Goal: Check status

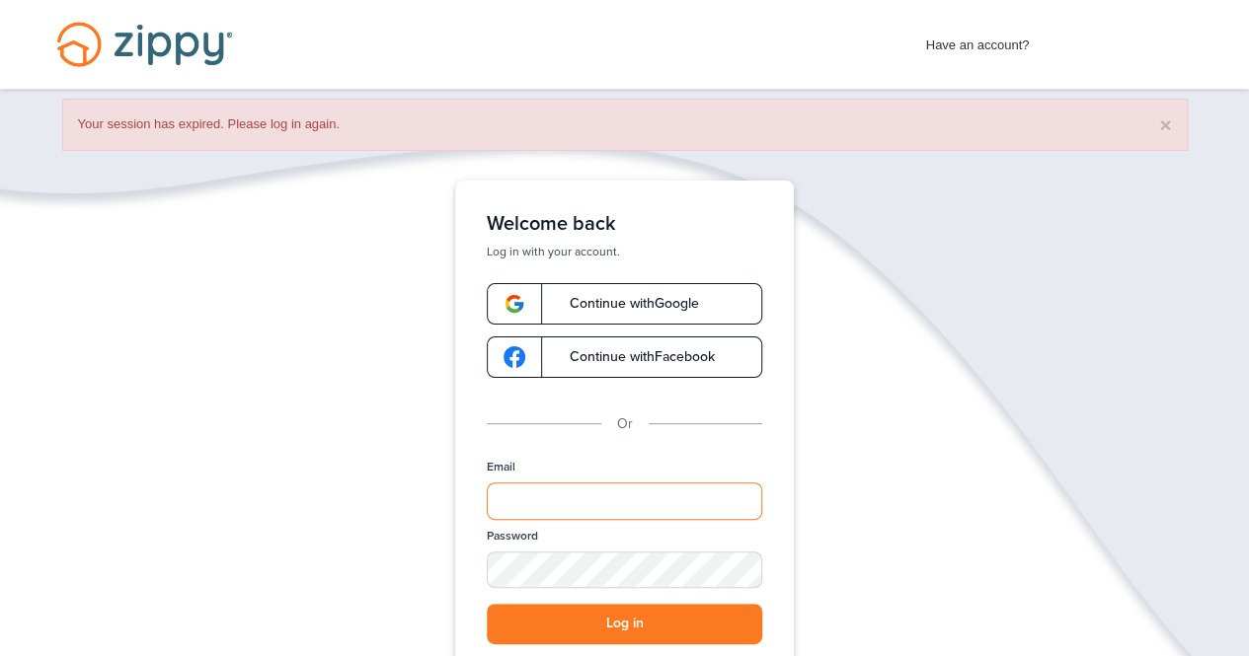
click at [573, 505] on input "Email" at bounding box center [624, 502] width 275 height 38
type input "**********"
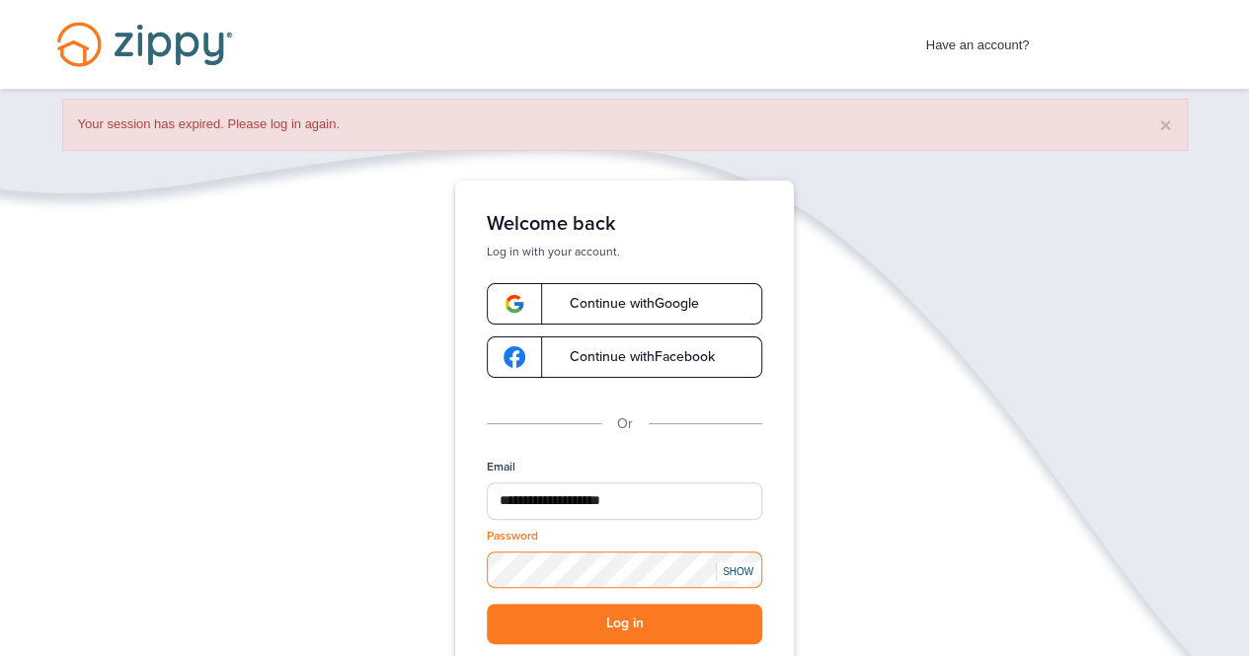
click at [487, 604] on button "Log in" at bounding box center [624, 624] width 275 height 40
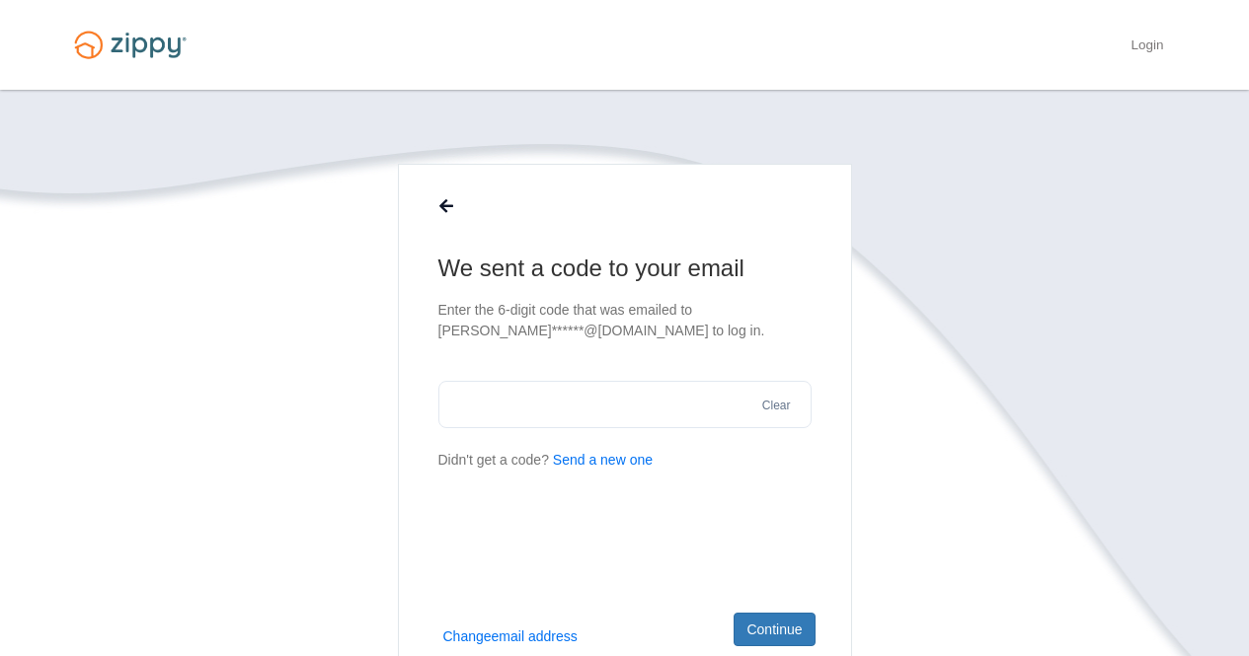
scroll to position [99, 0]
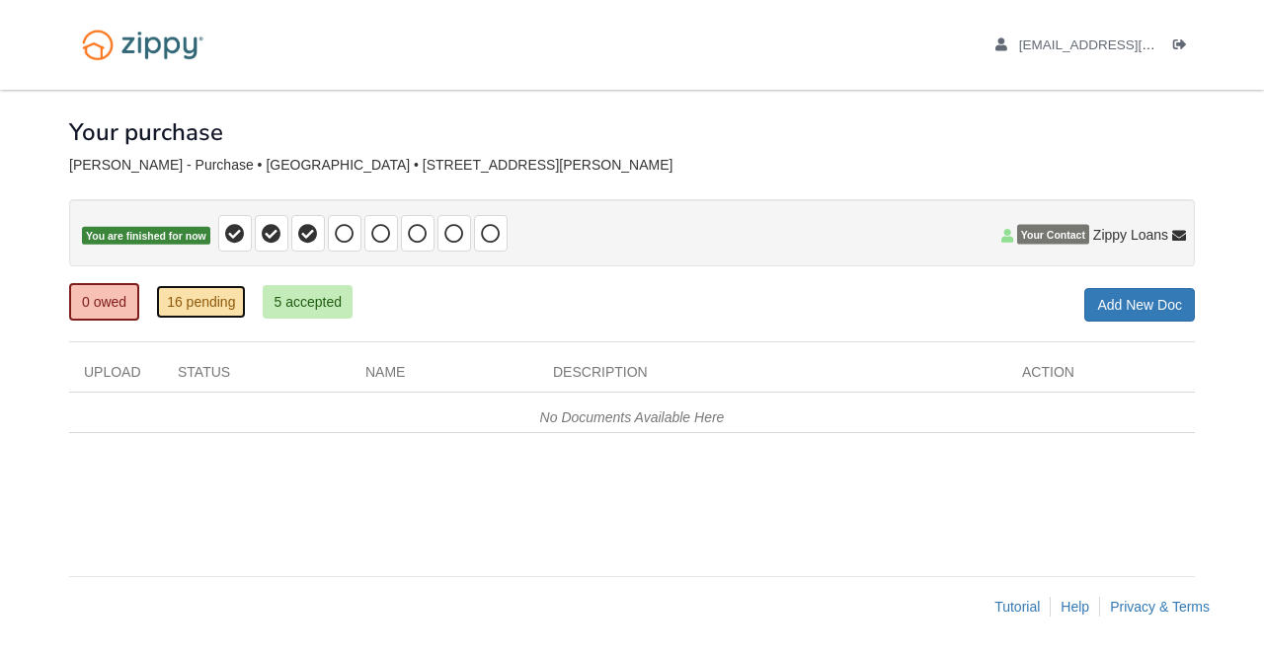
click at [215, 303] on link "16 pending" at bounding box center [201, 302] width 90 height 34
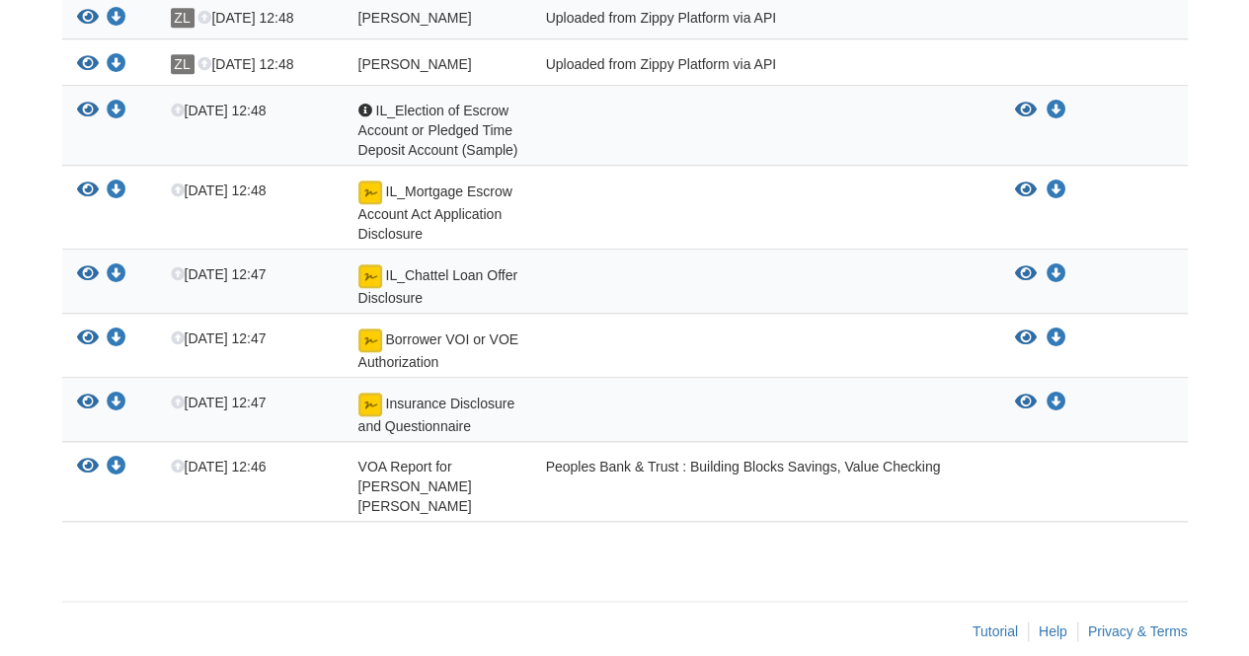
scroll to position [858, 0]
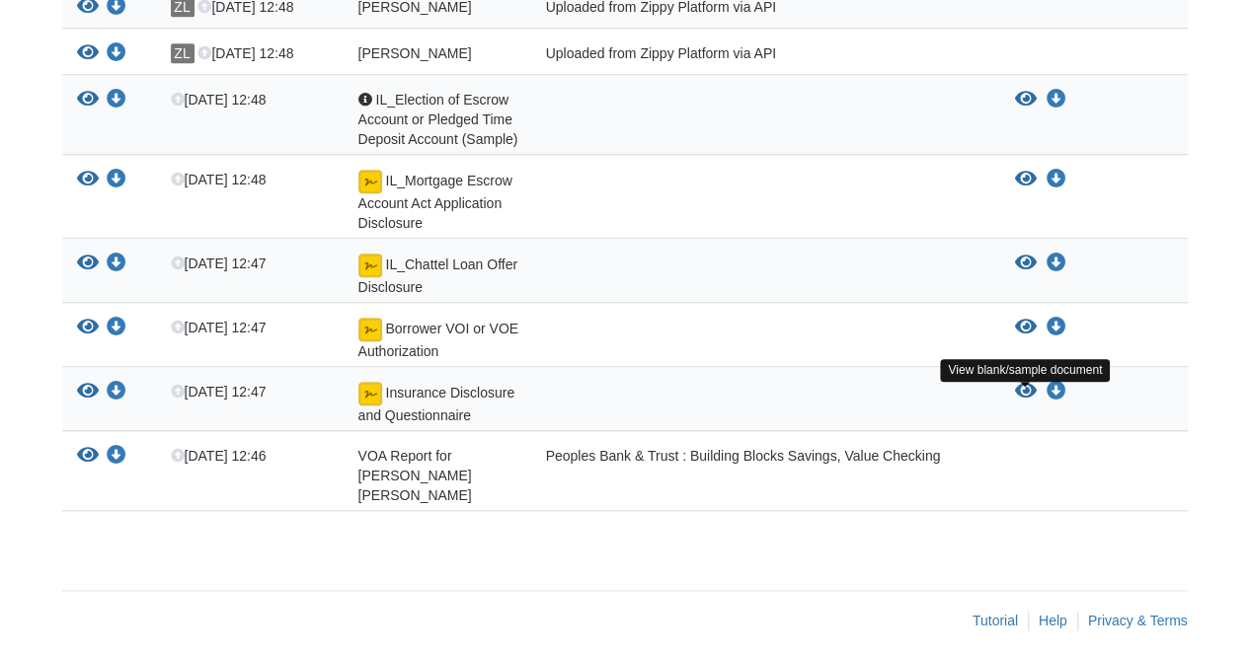
click at [1026, 396] on icon "View Insurance Disclosure and Questionnaire" at bounding box center [1026, 392] width 22 height 20
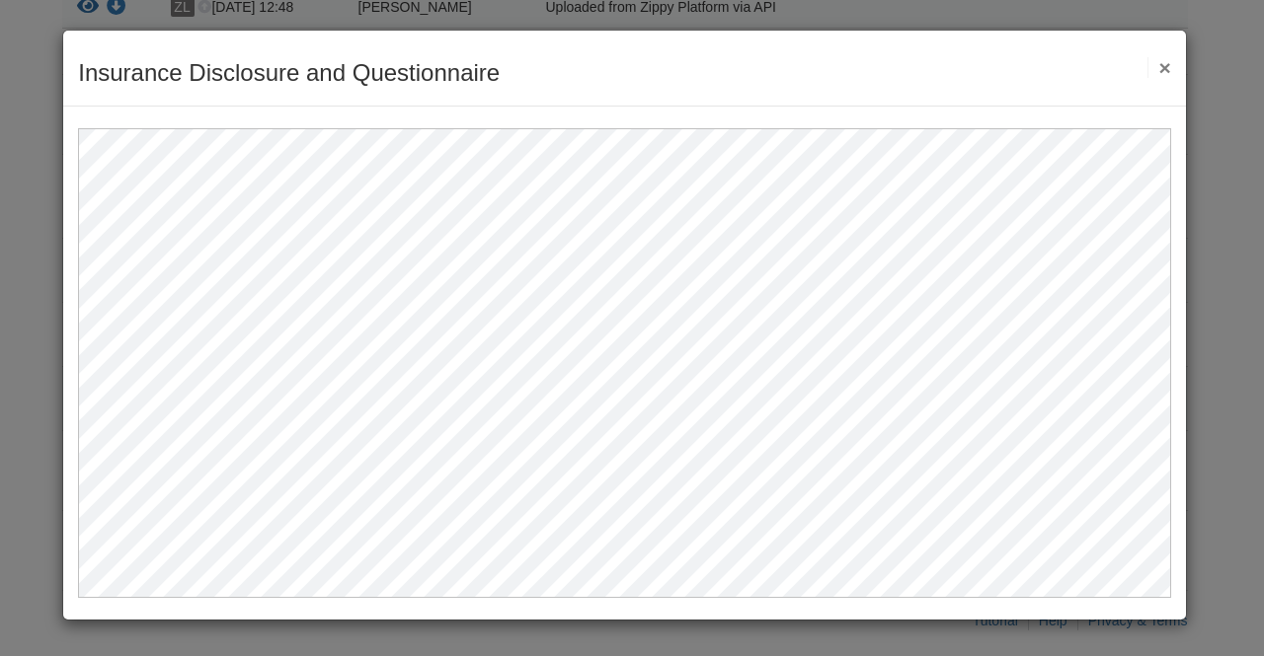
click at [1165, 70] on button "×" at bounding box center [1158, 67] width 23 height 21
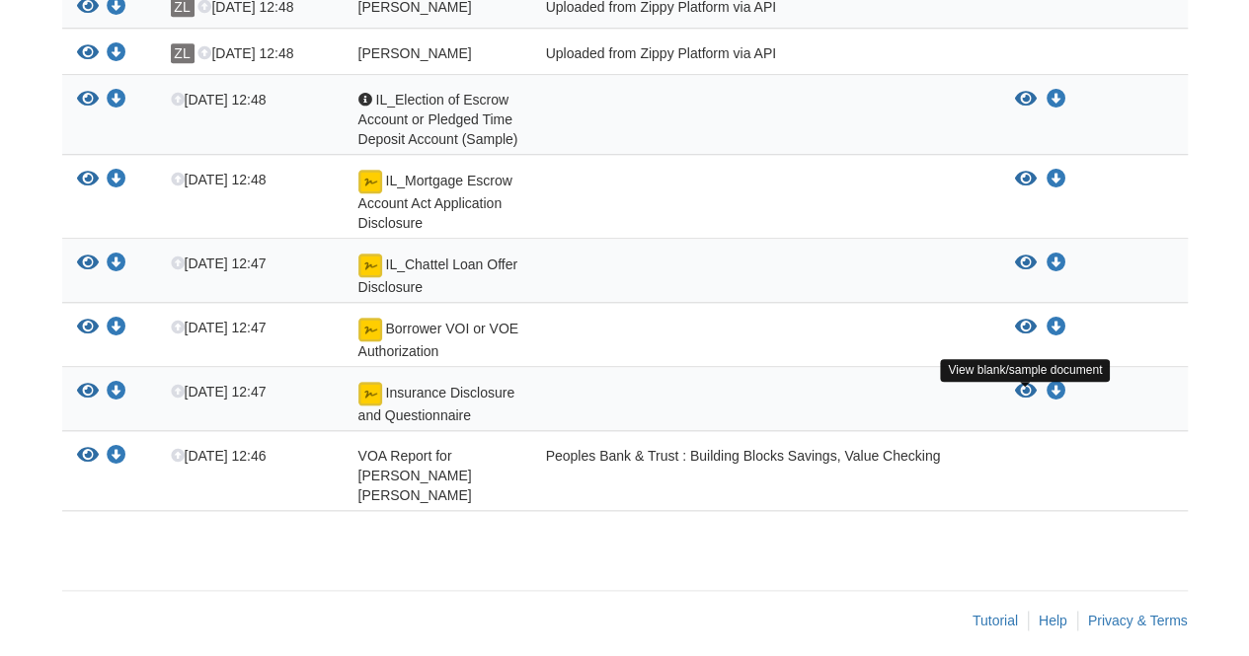
click at [1025, 402] on icon "View Insurance Disclosure and Questionnaire" at bounding box center [1026, 392] width 22 height 20
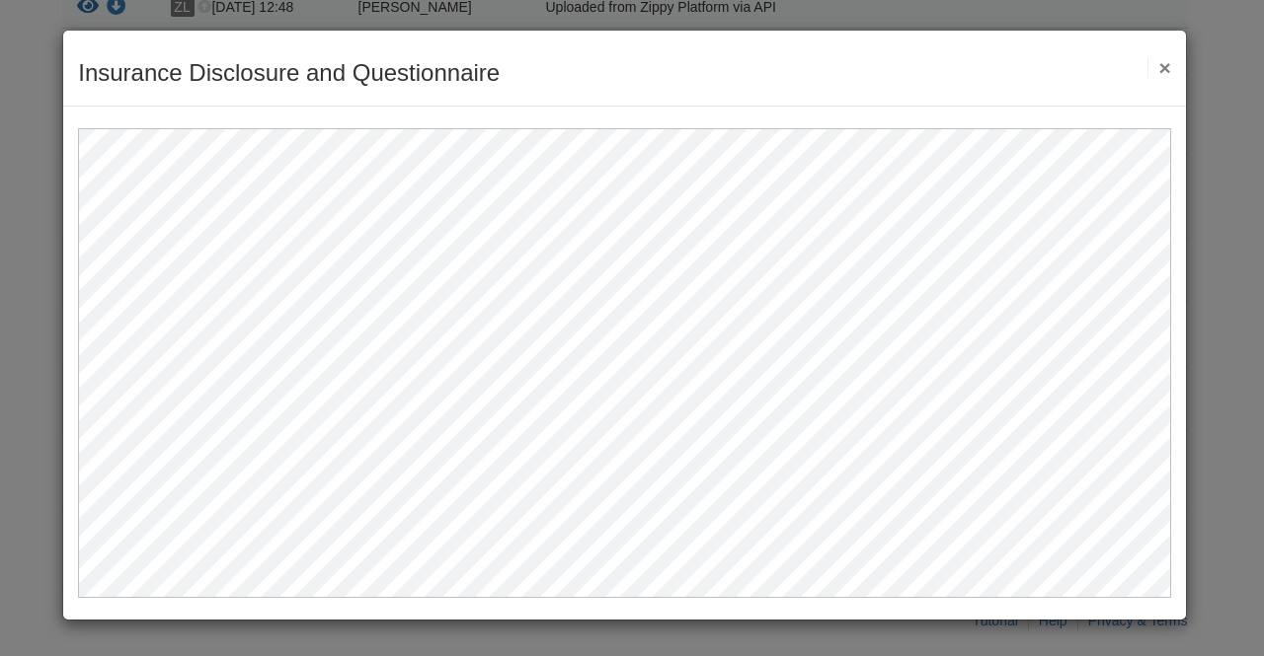
click at [1157, 62] on button "×" at bounding box center [1158, 67] width 23 height 21
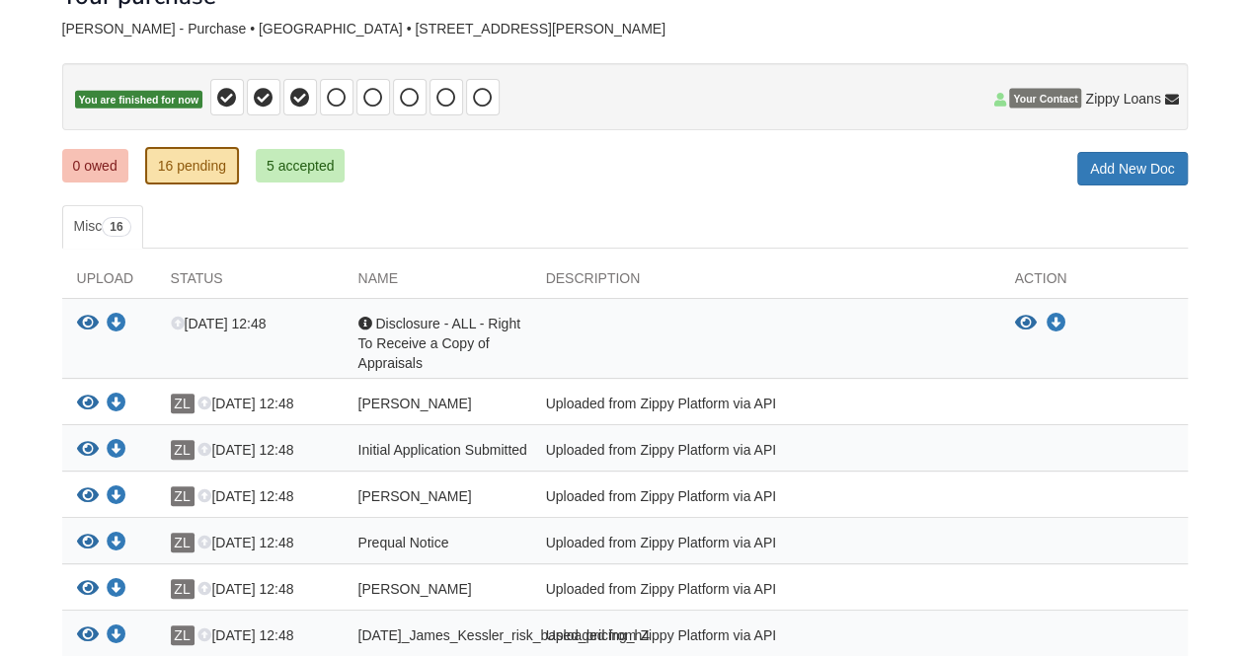
scroll to position [0, 0]
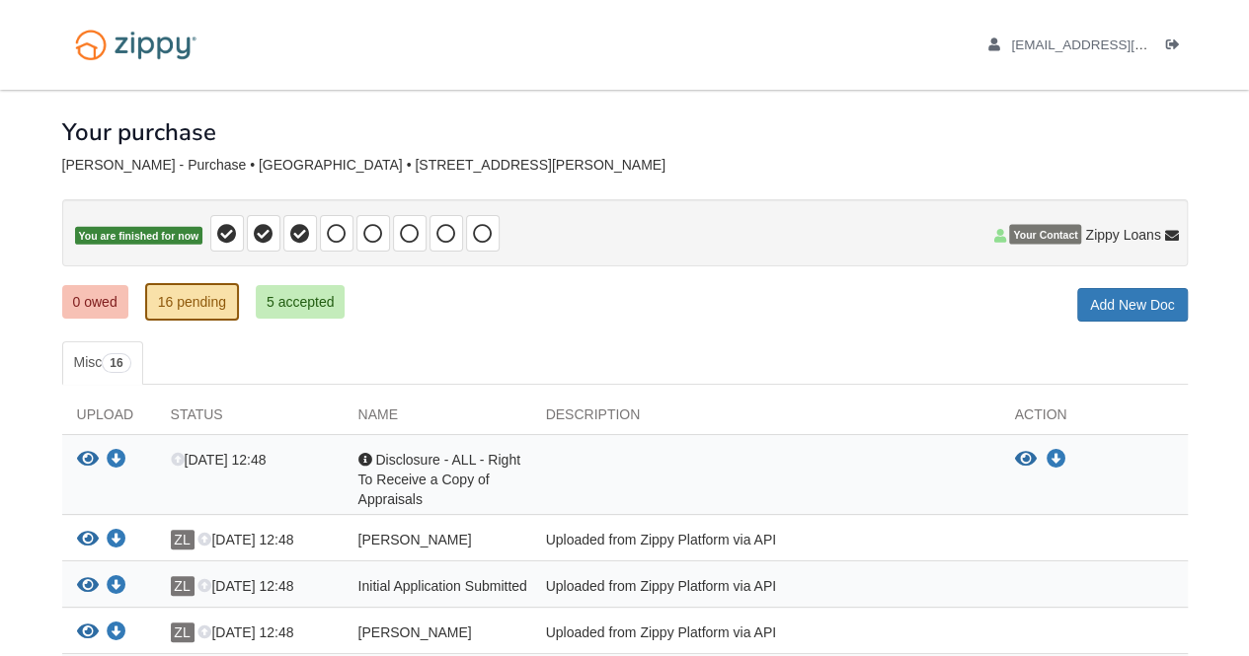
click at [357, 305] on ul "0 owed 16 pending 5 accepted" at bounding box center [211, 301] width 298 height 39
click at [302, 309] on link "5 accepted" at bounding box center [301, 302] width 90 height 34
